Goal: Obtain resource: Download file/media

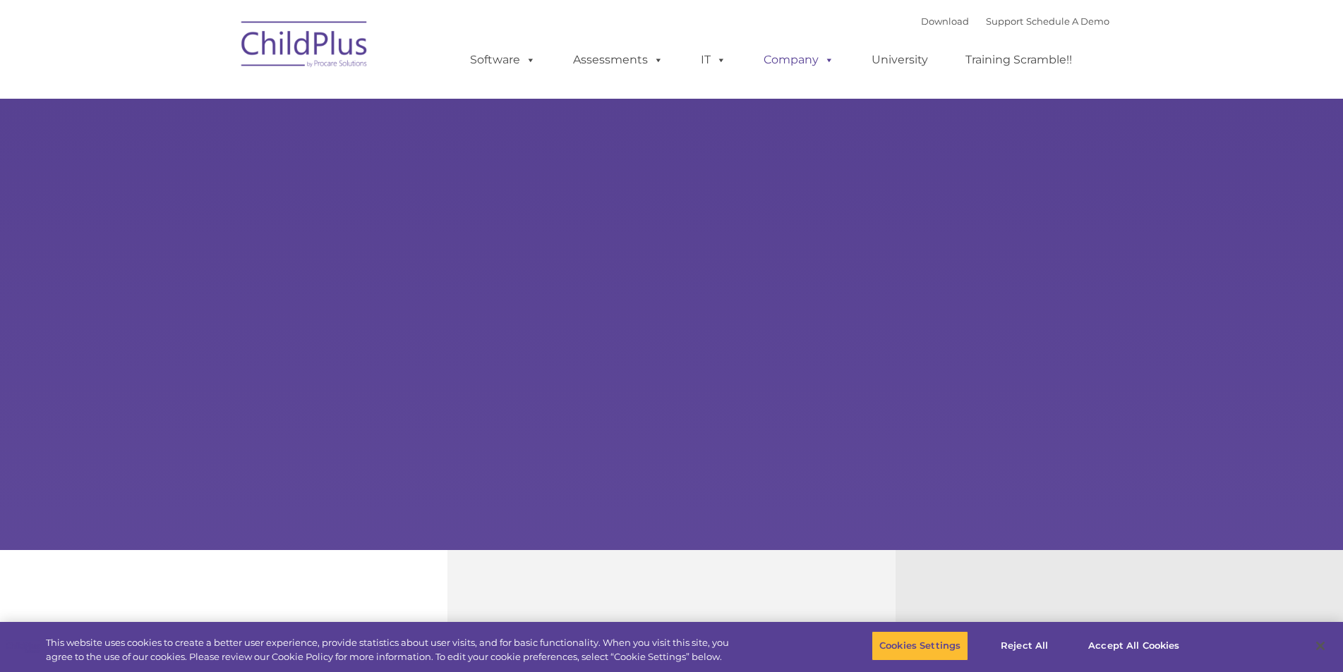
select select "MEDIUM"
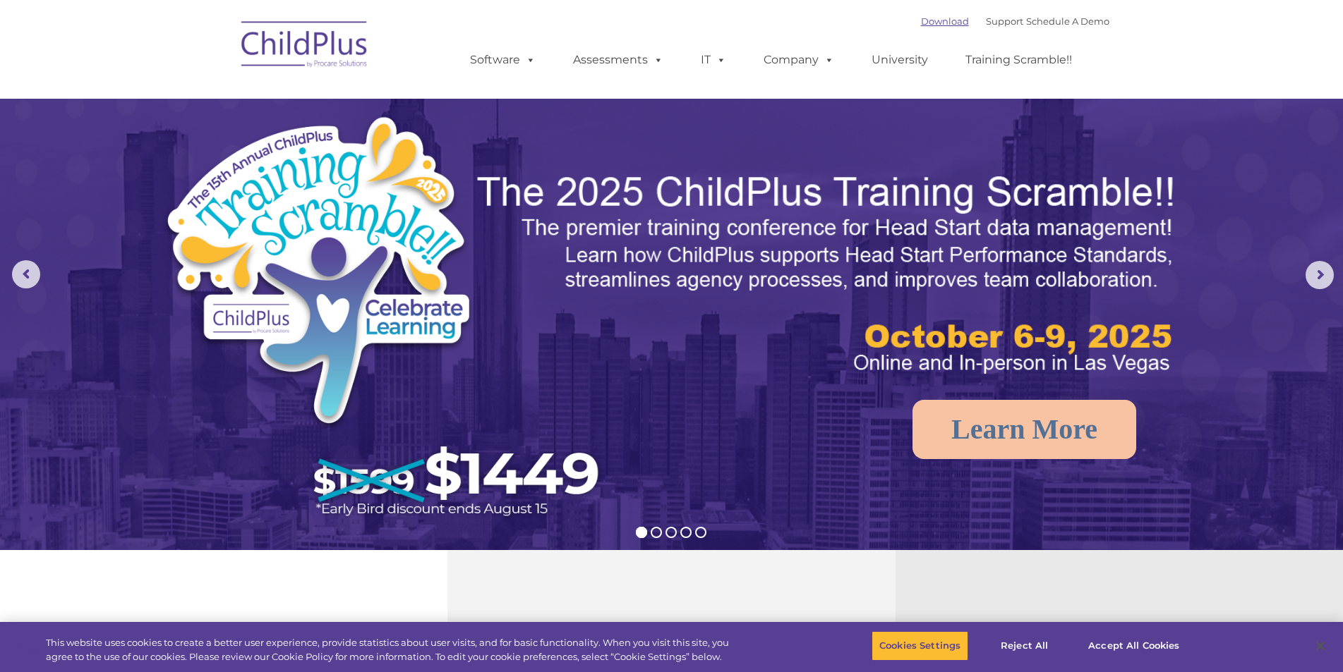
click at [941, 26] on link "Download" at bounding box center [945, 21] width 48 height 11
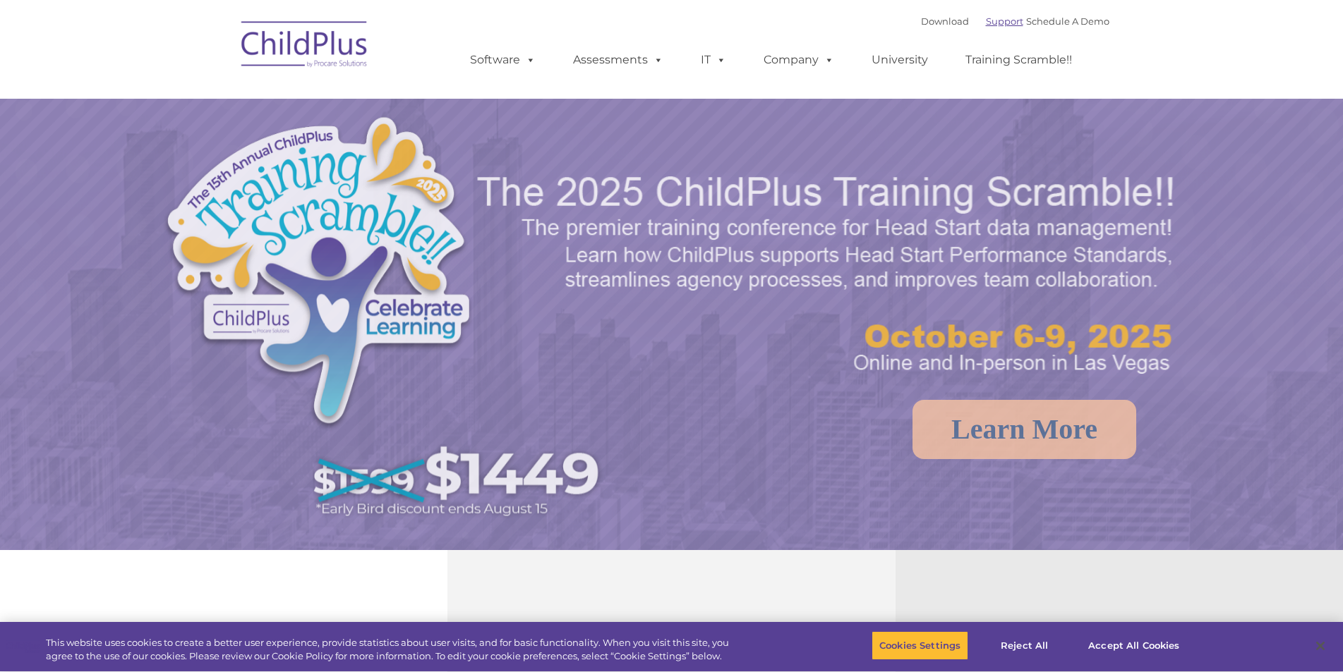
select select "MEDIUM"
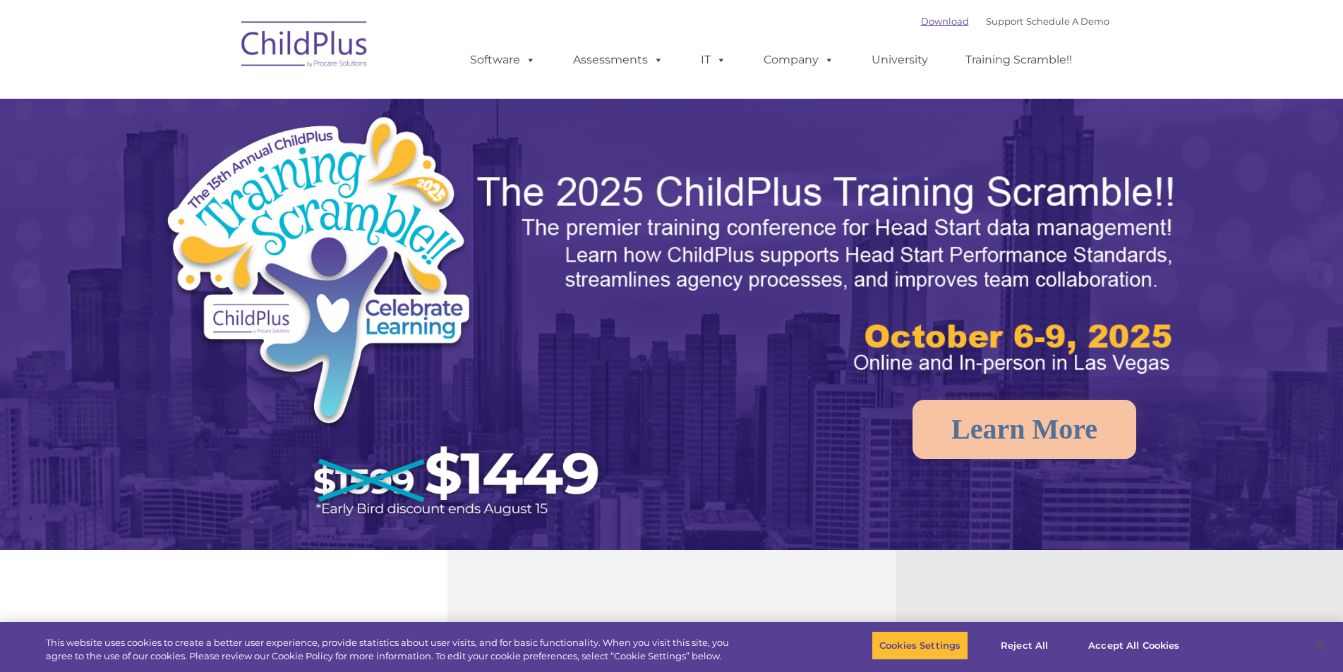
click at [921, 22] on link "Download" at bounding box center [945, 21] width 48 height 11
